Goal: Complete application form

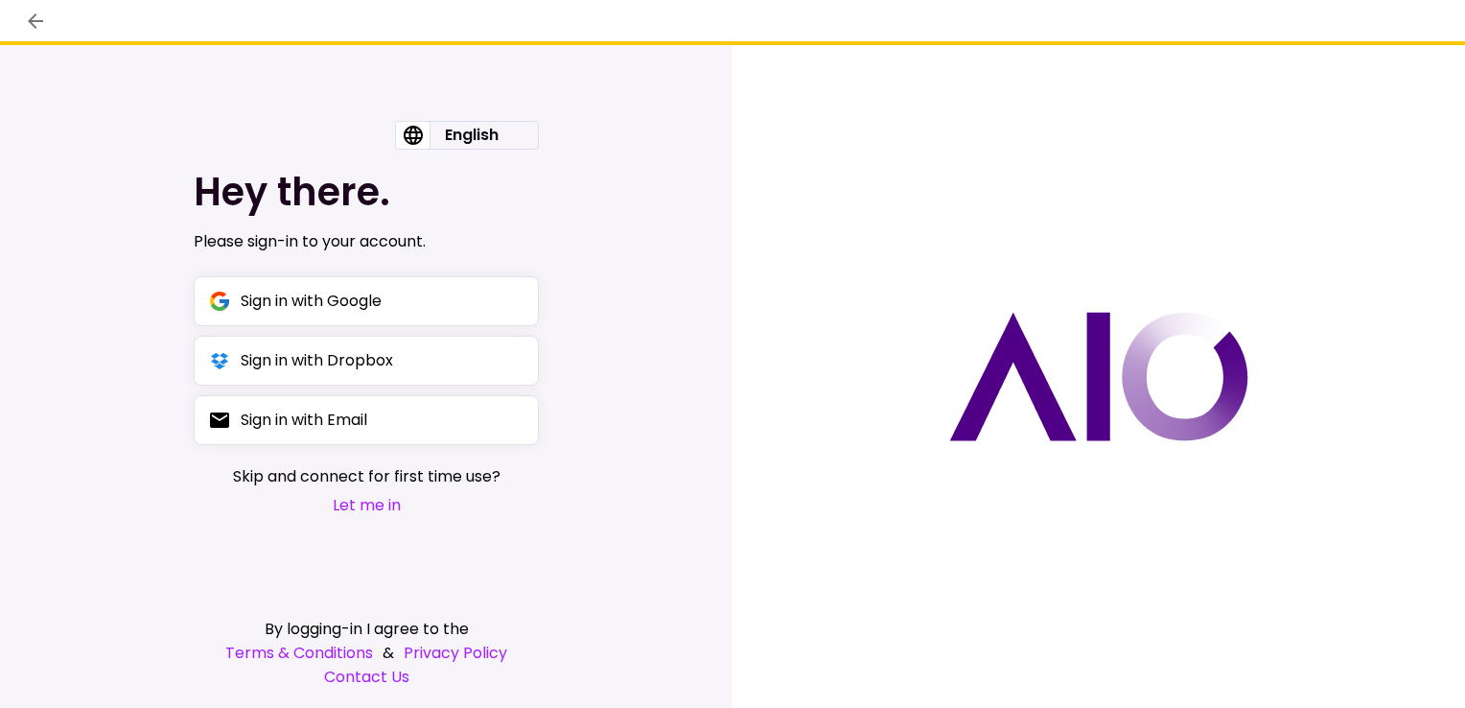
click at [366, 508] on button "Let me in" at bounding box center [367, 505] width 268 height 24
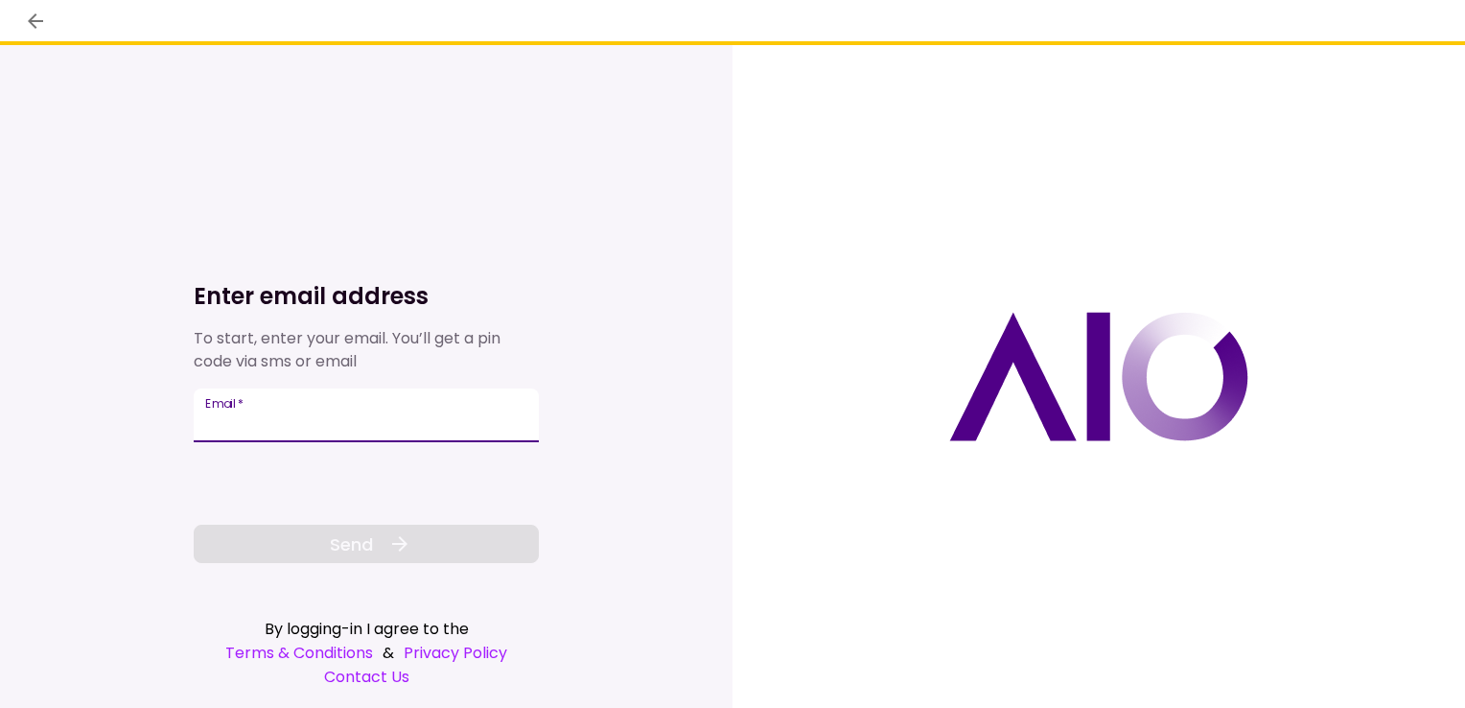
click at [317, 416] on input "Email   *" at bounding box center [366, 415] width 345 height 54
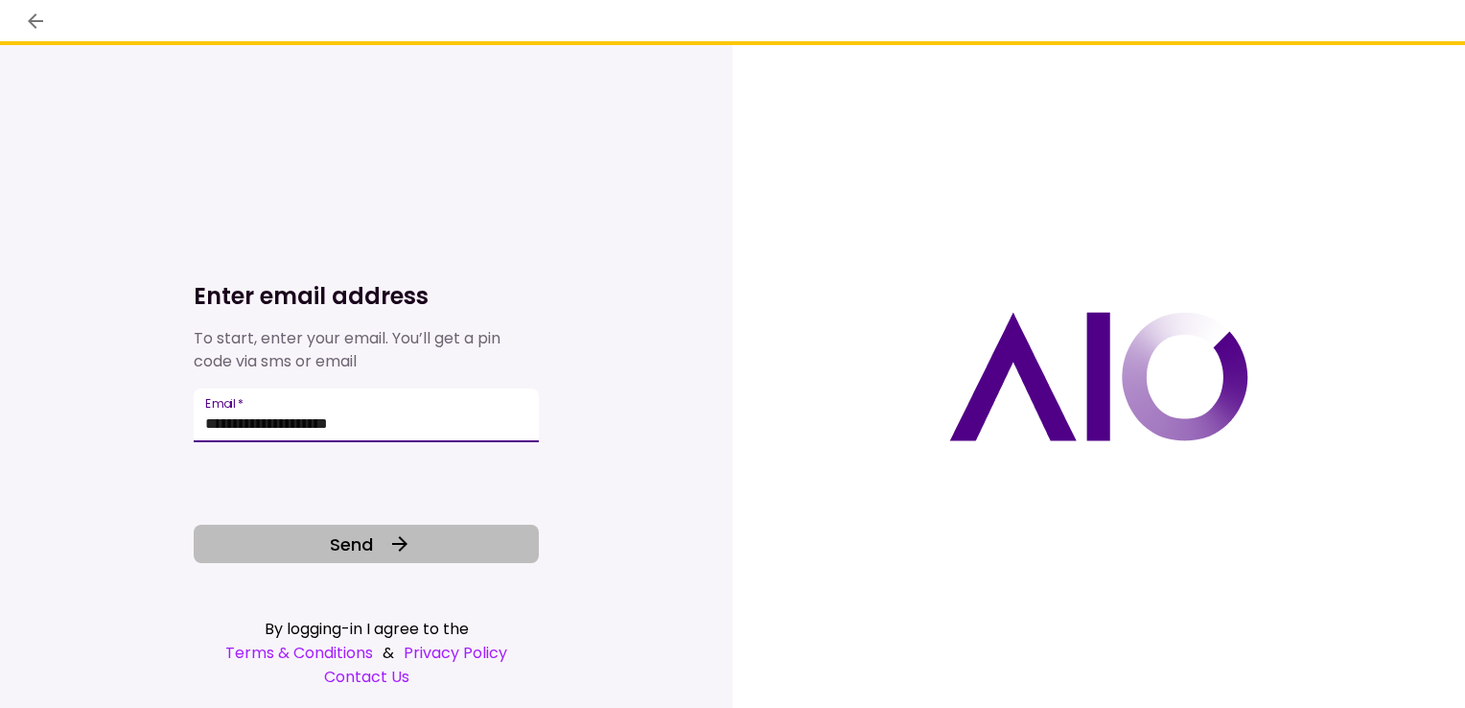
type input "**********"
click at [357, 541] on span "Send" at bounding box center [351, 544] width 43 height 26
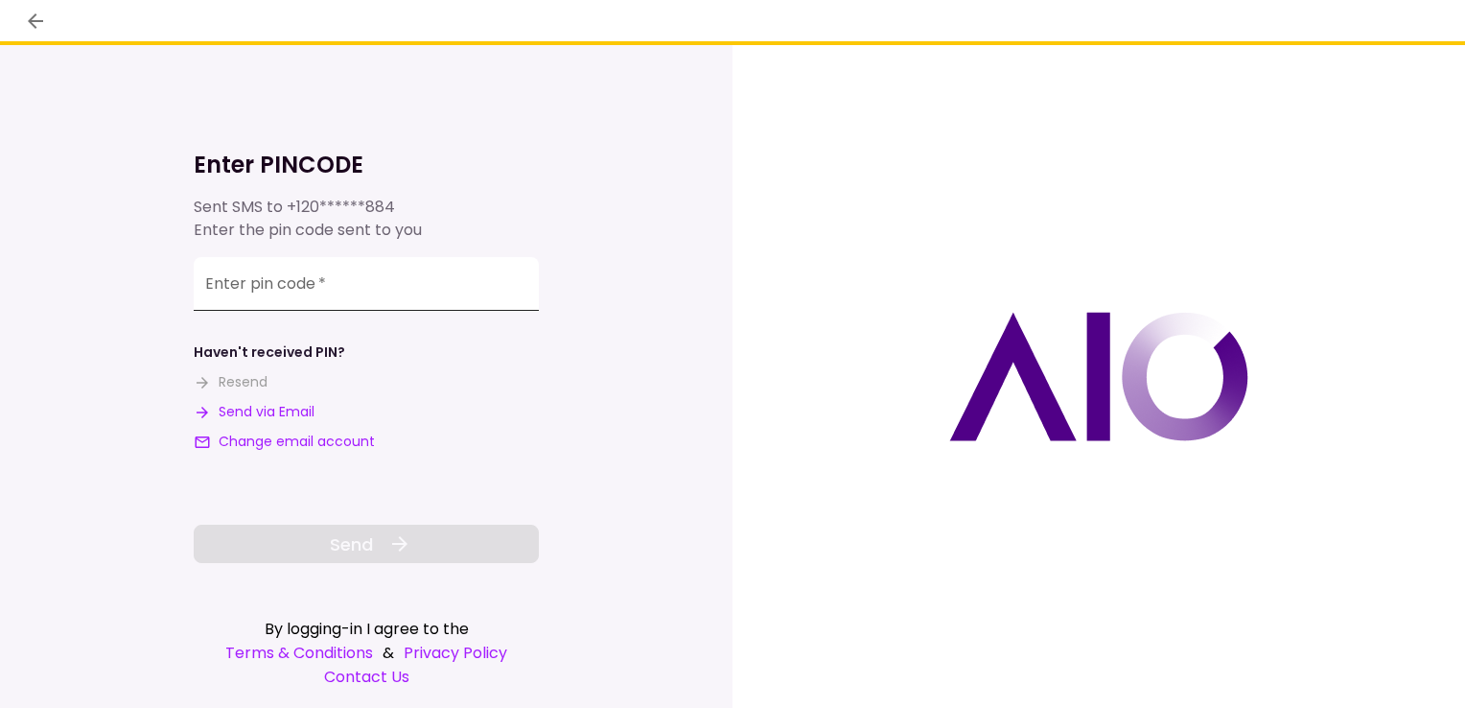
click at [357, 295] on input "**********" at bounding box center [366, 284] width 345 height 54
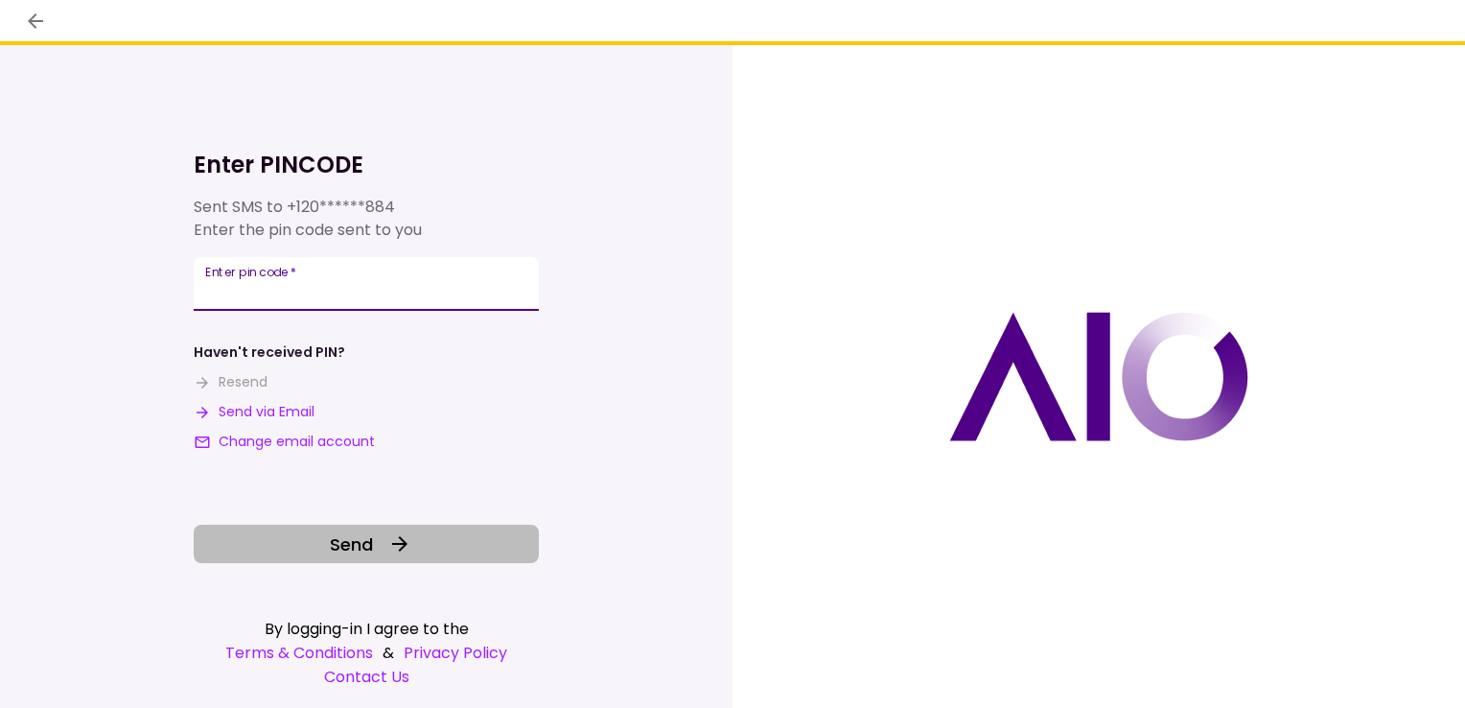
type input "******"
click at [318, 542] on button "Send" at bounding box center [366, 544] width 345 height 38
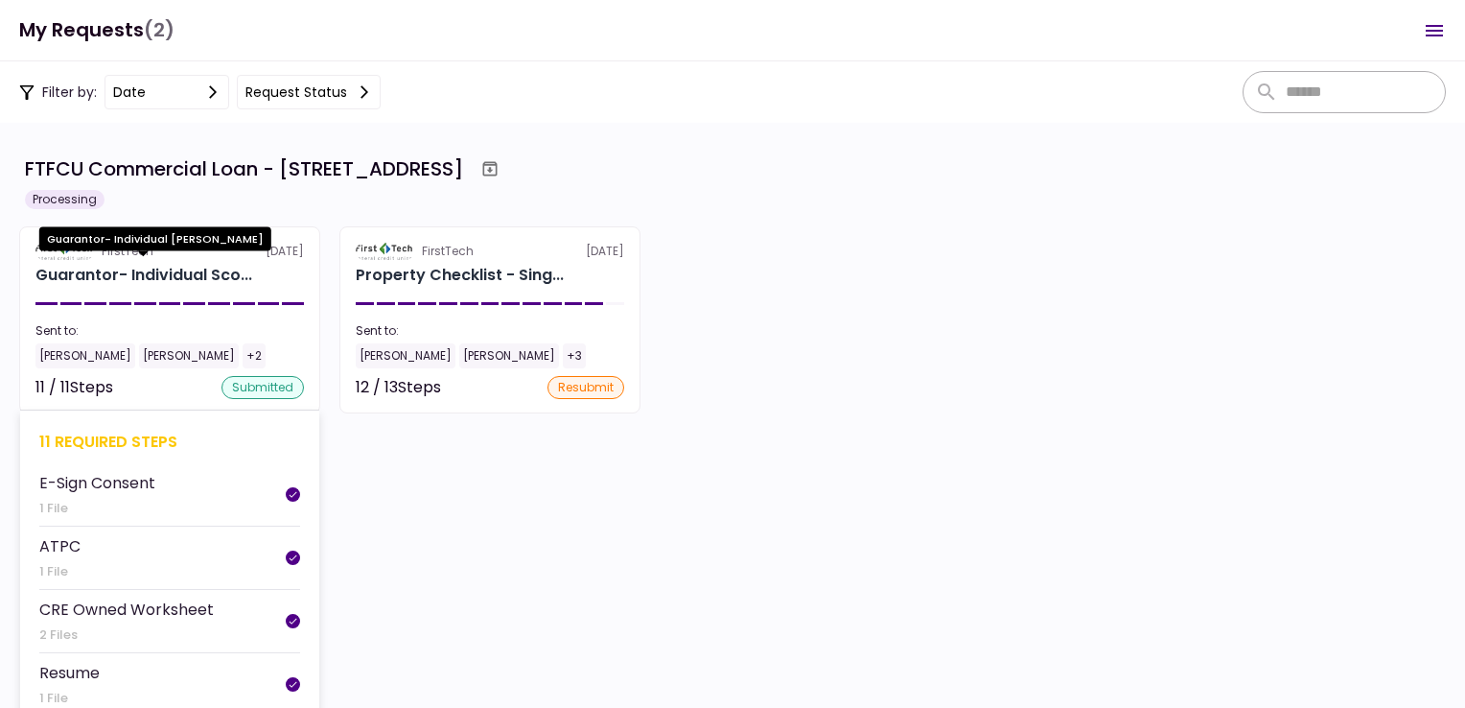
click at [122, 272] on div "Guarantor- Individual Sco..." at bounding box center [143, 275] width 217 height 23
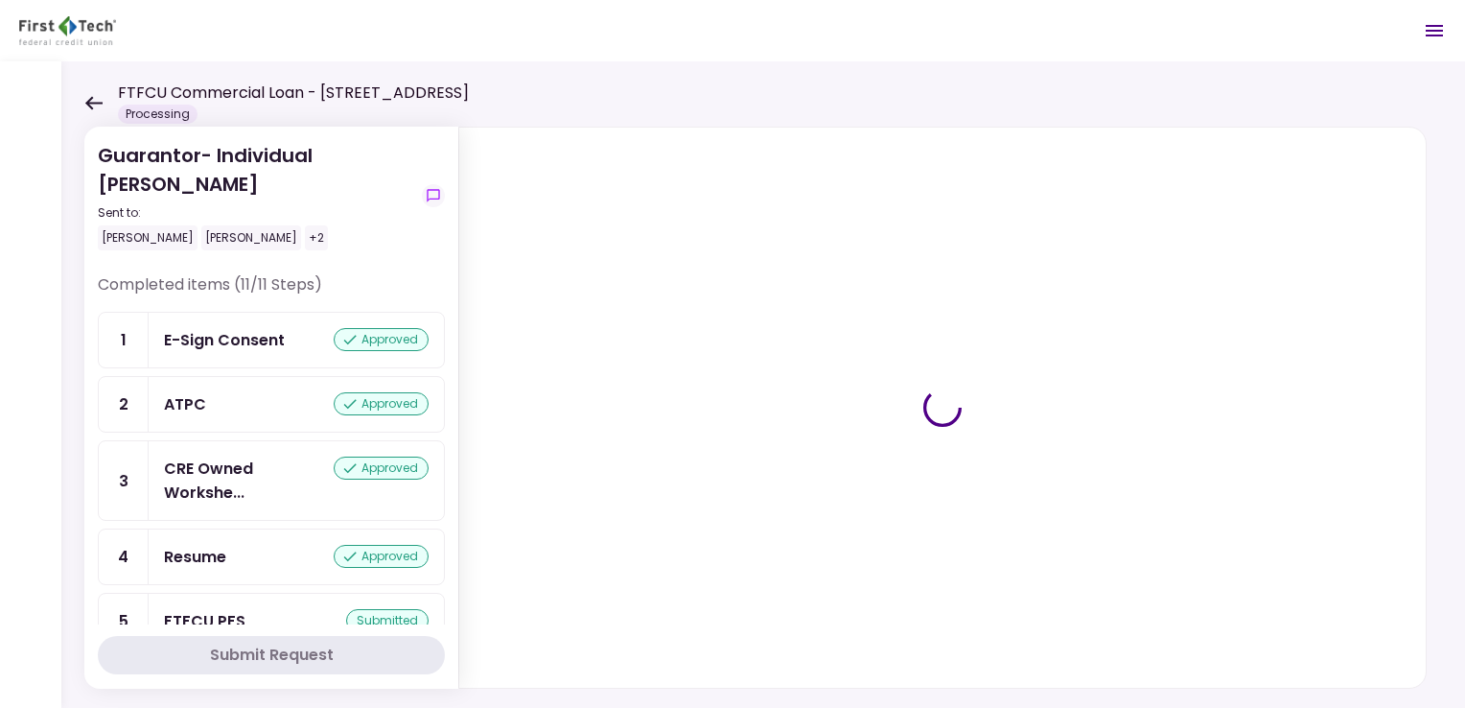
scroll to position [288, 0]
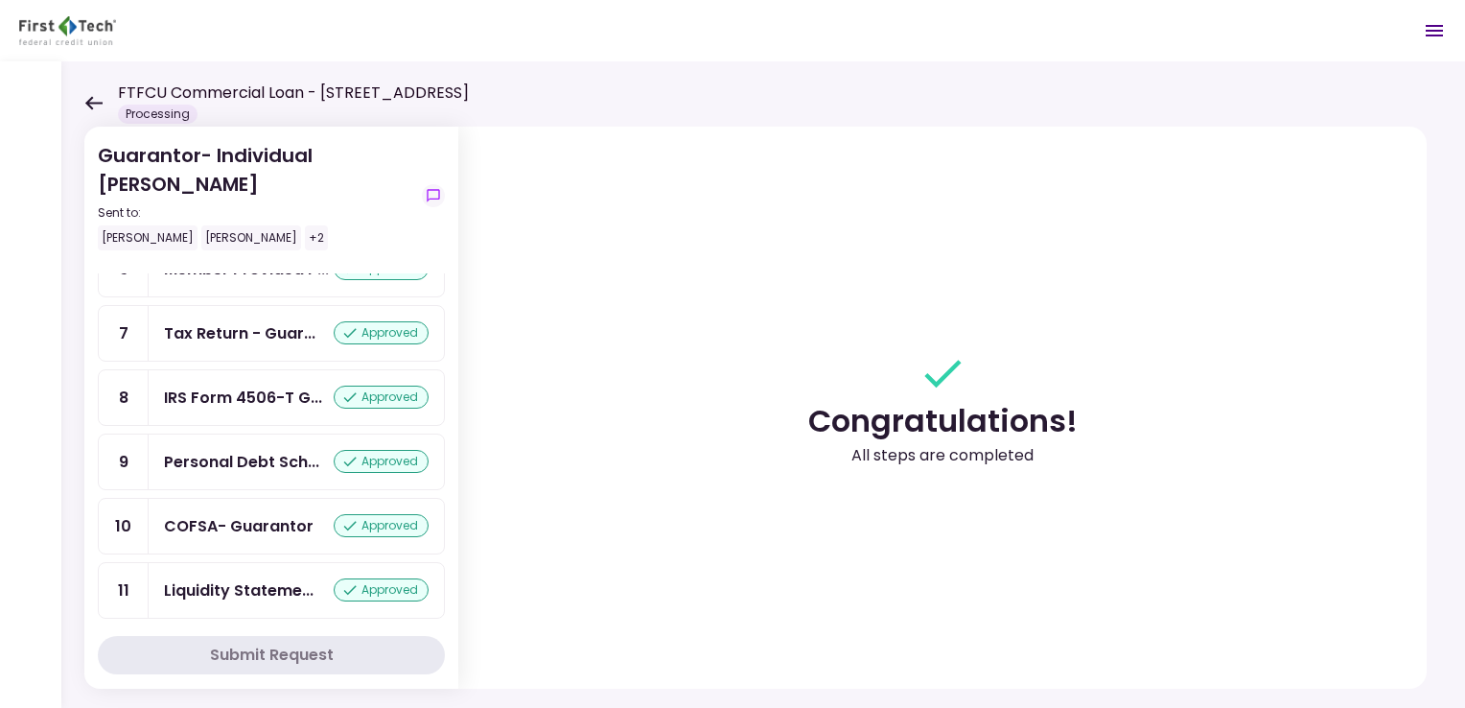
scroll to position [434, 0]
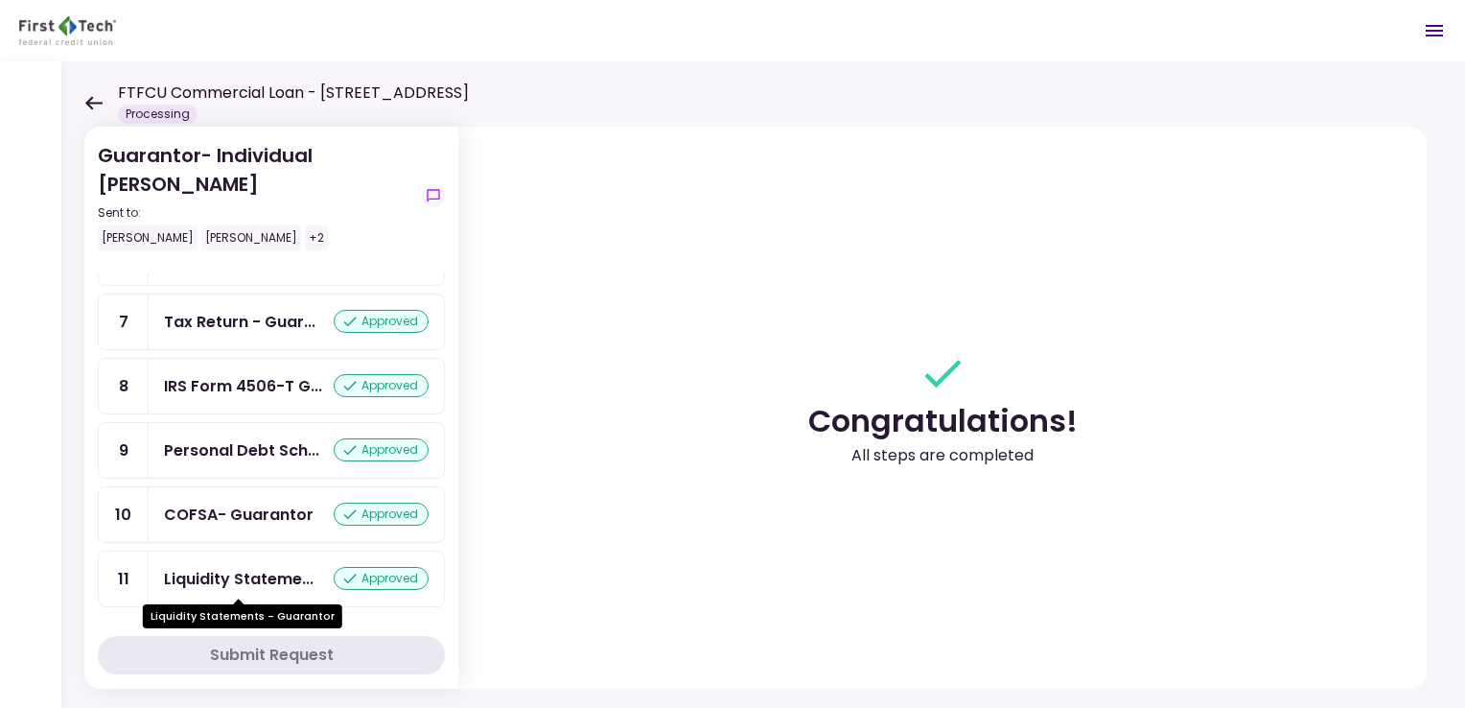
click at [215, 577] on div "Liquidity Stateme..." at bounding box center [239, 579] width 150 height 24
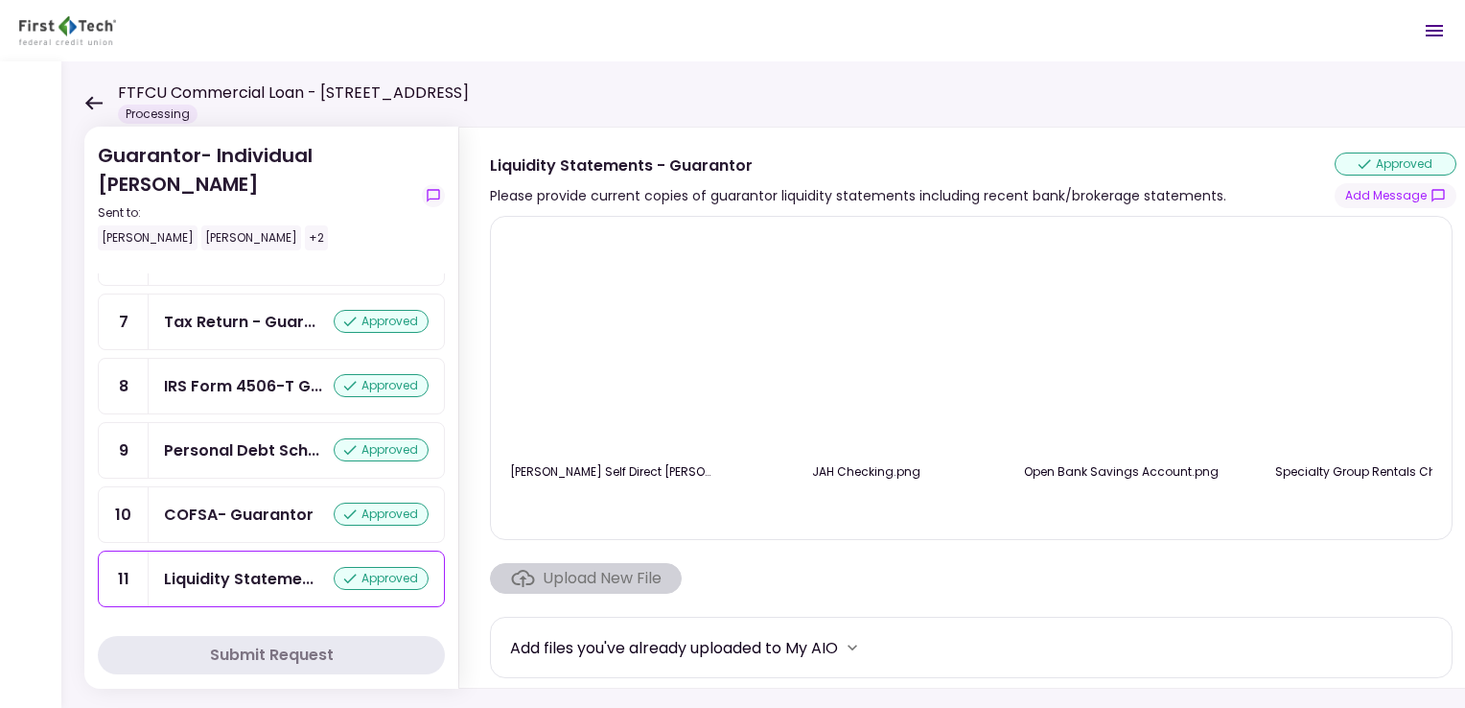
click at [617, 580] on div "Upload New File" at bounding box center [586, 578] width 192 height 31
click at [589, 581] on div "Upload New File" at bounding box center [586, 578] width 192 height 31
click at [857, 649] on icon "more" at bounding box center [853, 647] width 10 height 6
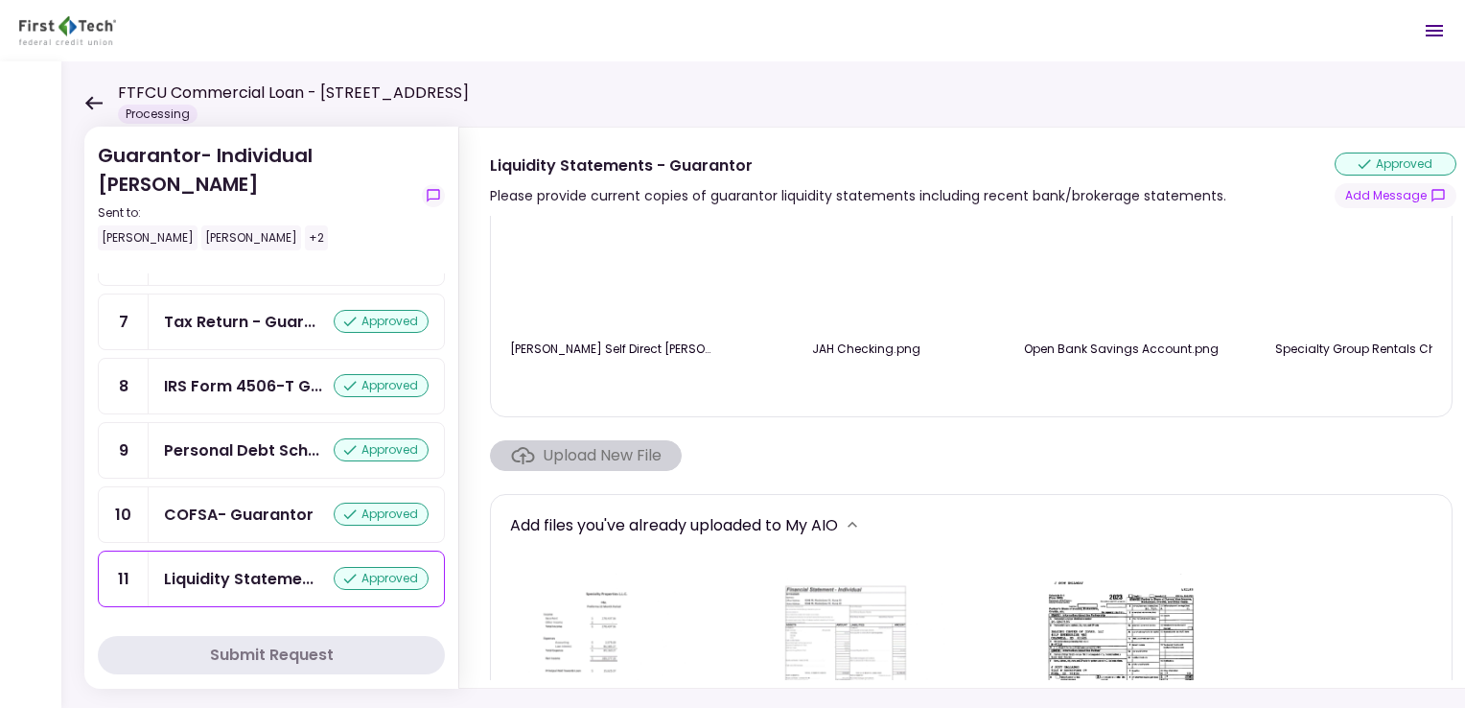
scroll to position [98, 0]
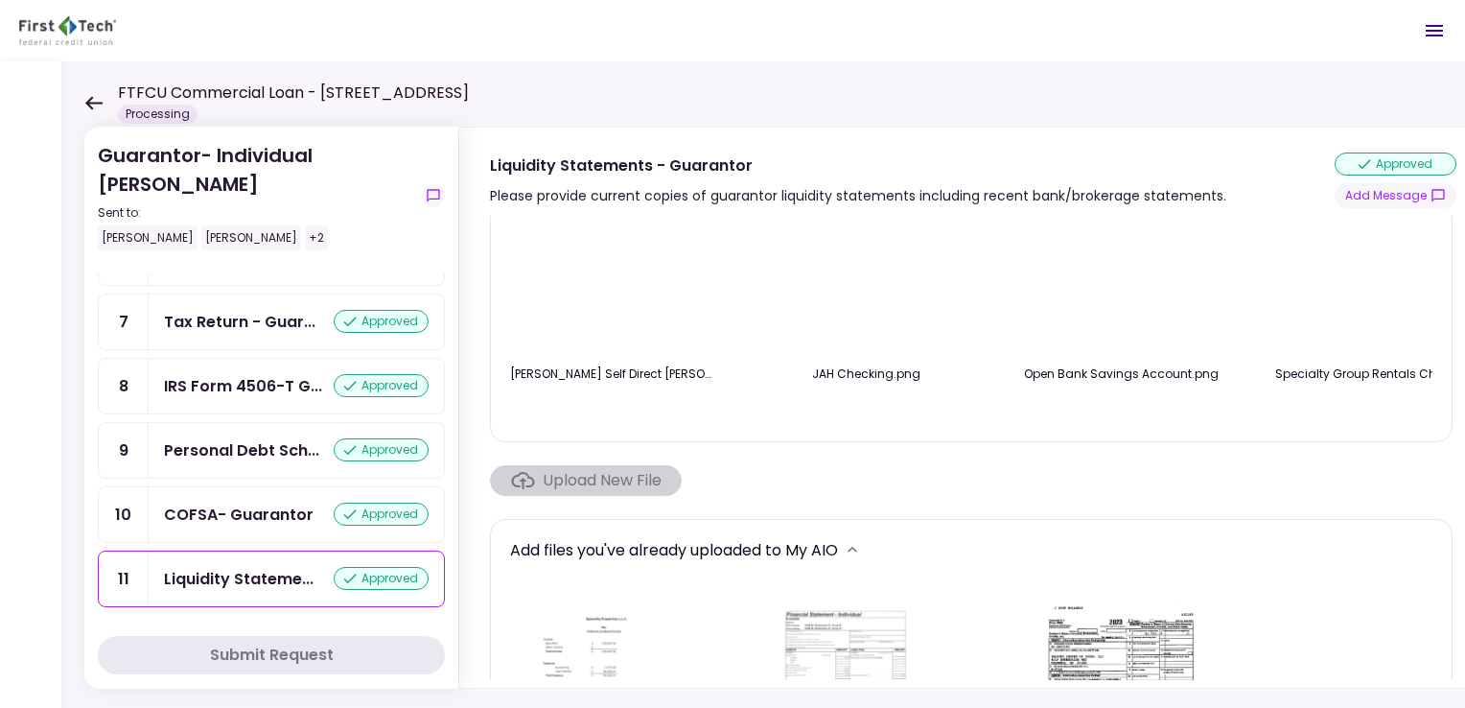
click at [611, 480] on div "Upload New File" at bounding box center [586, 480] width 192 height 31
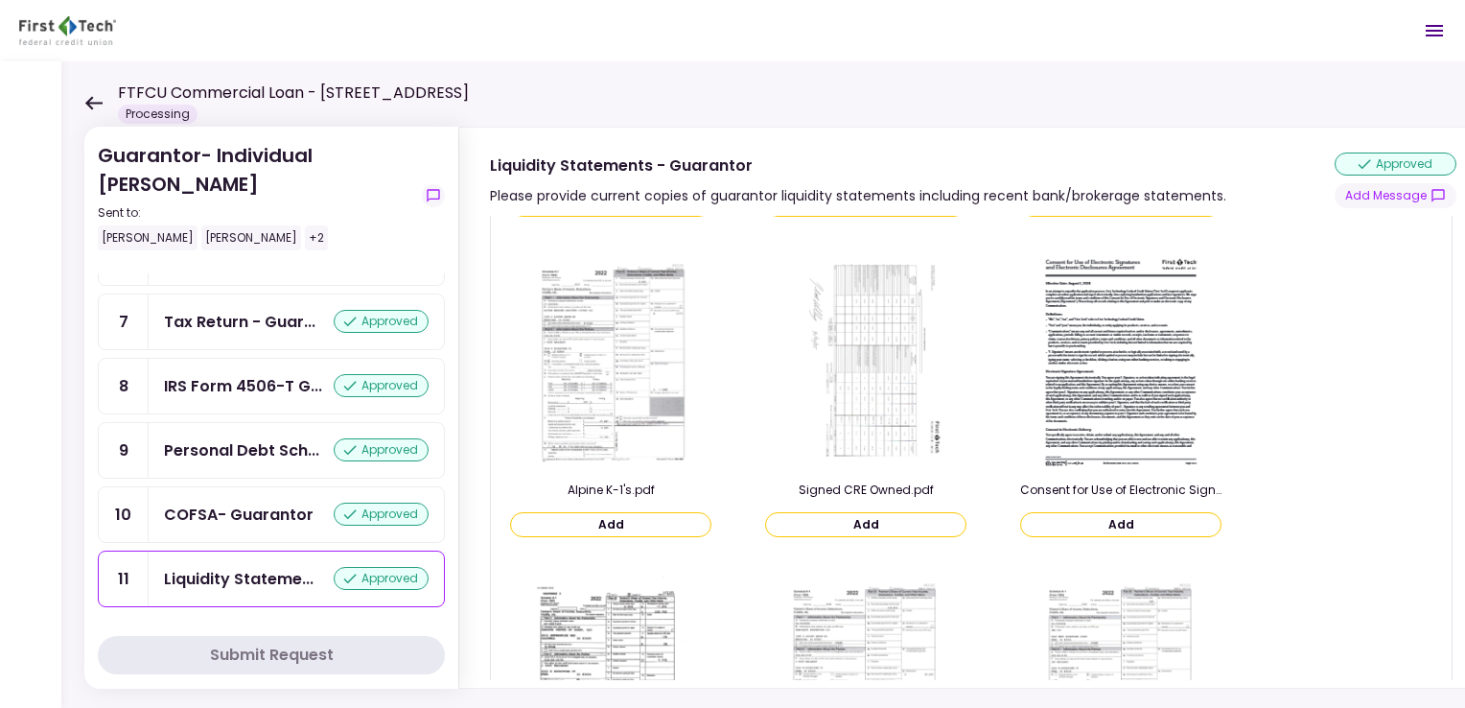
scroll to position [0, 0]
